Goal: Transaction & Acquisition: Purchase product/service

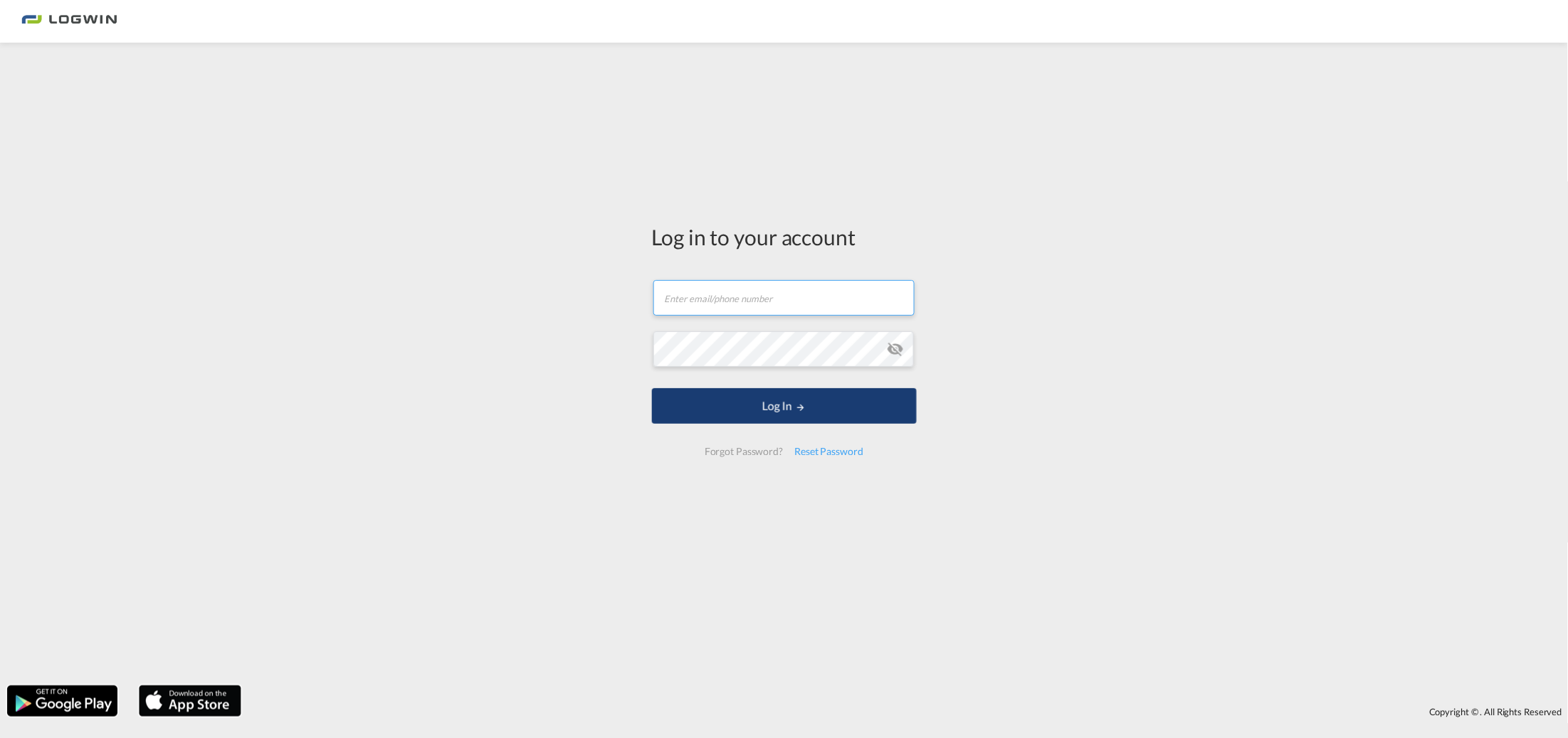
type input "[PERSON_NAME][EMAIL_ADDRESS][PERSON_NAME][DOMAIN_NAME]"
click at [755, 415] on button "Log In" at bounding box center [784, 406] width 265 height 36
